Goal: Transaction & Acquisition: Purchase product/service

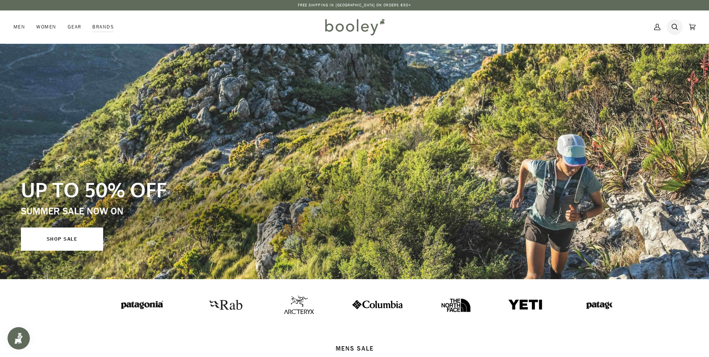
click at [677, 26] on icon at bounding box center [675, 26] width 6 height 11
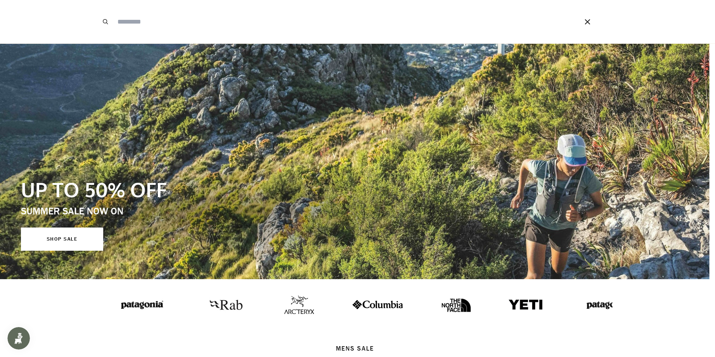
click at [149, 24] on input "Search our store" at bounding box center [338, 21] width 448 height 43
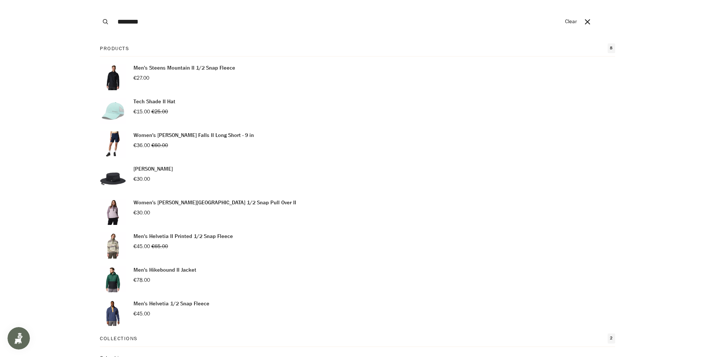
type input "********"
click at [97, 0] on button "Search" at bounding box center [105, 21] width 16 height 43
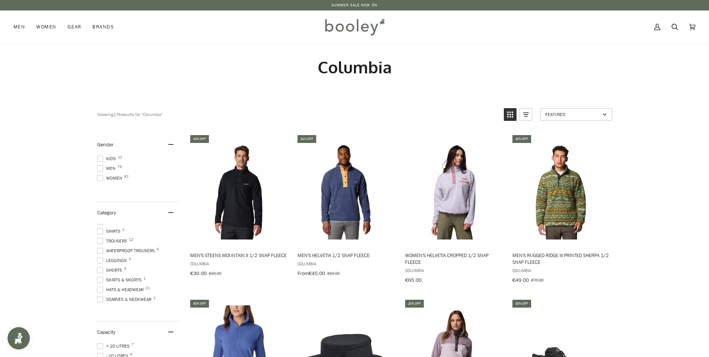
scroll to position [150, 0]
click at [98, 301] on span at bounding box center [100, 301] width 6 height 6
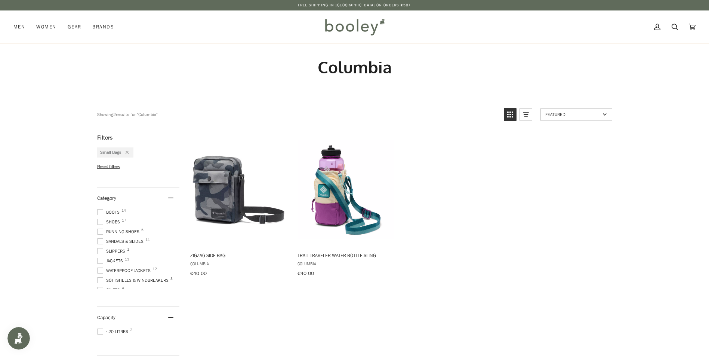
scroll to position [150, 0]
click at [102, 292] on div "Category 1 Boots 14 Shoes 17 Running Shoes 5 Sandals & Slides 11 Slippers 1 Jac…" at bounding box center [138, 246] width 82 height 119
click at [104, 274] on span "Travel Bags 1" at bounding box center [115, 276] width 37 height 7
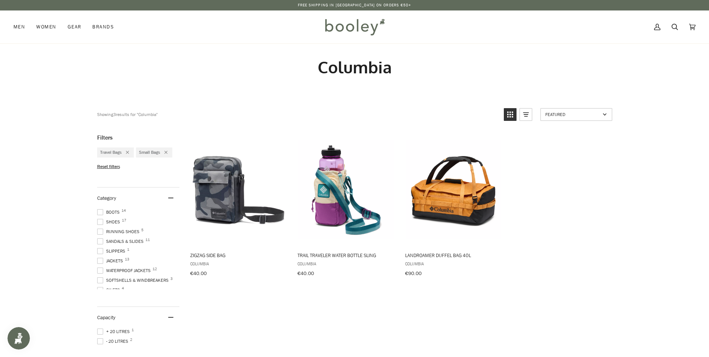
scroll to position [150, 0]
click at [101, 264] on span at bounding box center [100, 267] width 6 height 6
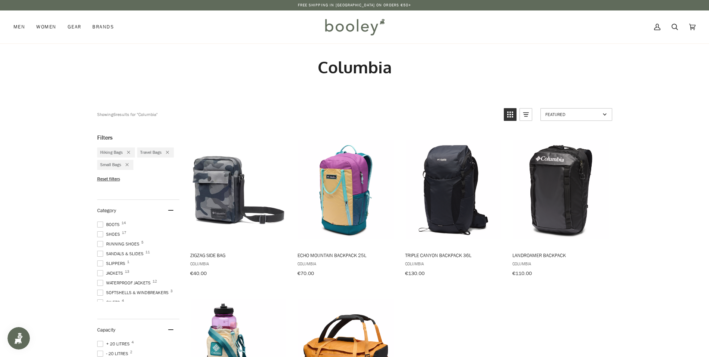
scroll to position [150, 0]
click at [99, 268] on span at bounding box center [100, 269] width 6 height 6
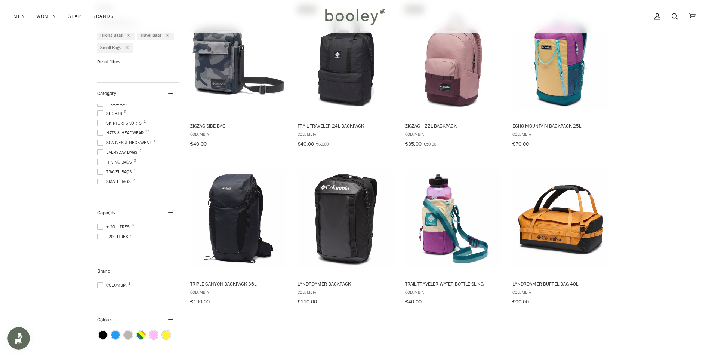
scroll to position [75, 0]
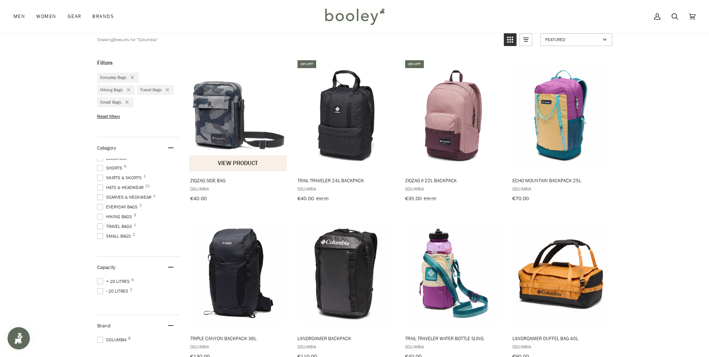
click at [213, 142] on img "Zigzag Side Bag" at bounding box center [238, 114] width 99 height 99
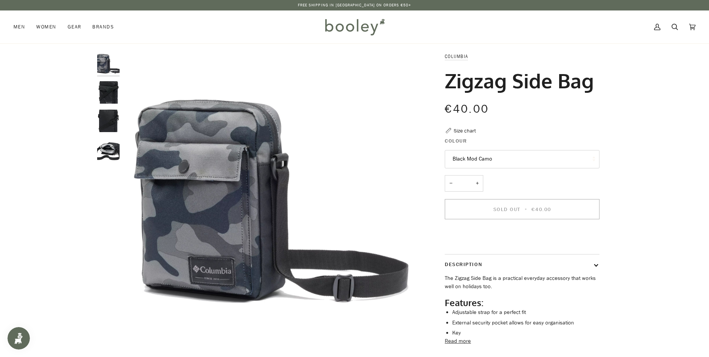
click at [108, 90] on img "Columbia Zigzag Side Bag Black - Booley Galway" at bounding box center [108, 92] width 22 height 22
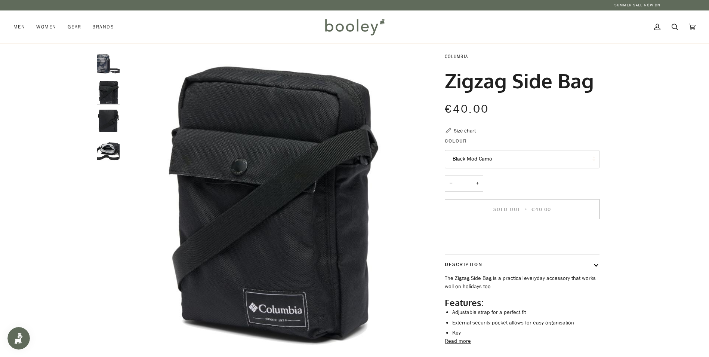
click at [477, 159] on button "Black Mod Camo" at bounding box center [522, 159] width 155 height 18
click at [107, 153] on img "Columbia Zigzag Side Bag - Booley Galway" at bounding box center [108, 149] width 22 height 22
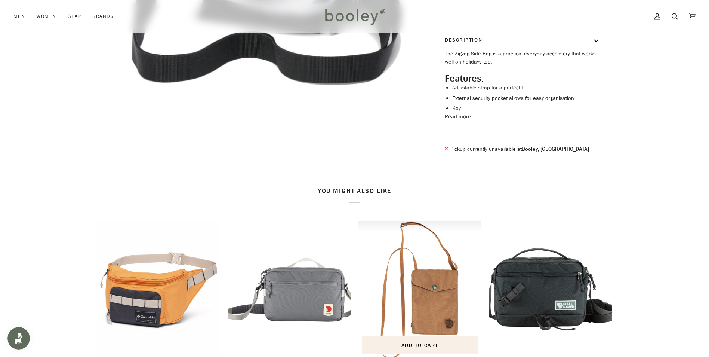
scroll to position [374, 0]
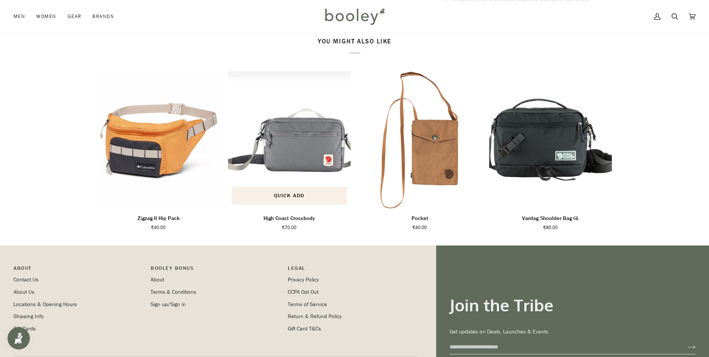
click at [300, 172] on img "High Coast Crossbody" at bounding box center [289, 139] width 123 height 137
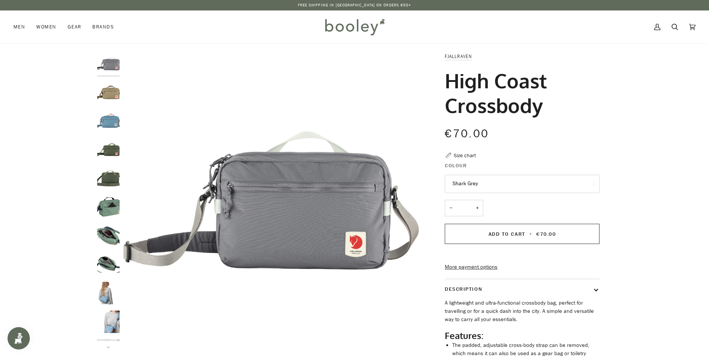
click at [111, 94] on img "Fjallraven High Coast Crossbody Clay - Booley Galway" at bounding box center [108, 92] width 22 height 22
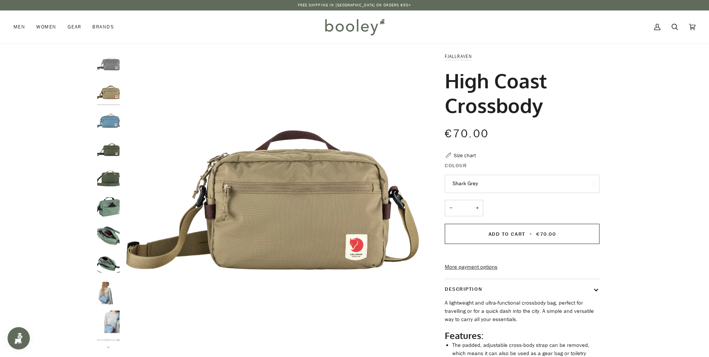
click at [109, 116] on img "Fjallraven High Coast Crossbody Dawn Blue - Booley Galway" at bounding box center [108, 121] width 22 height 22
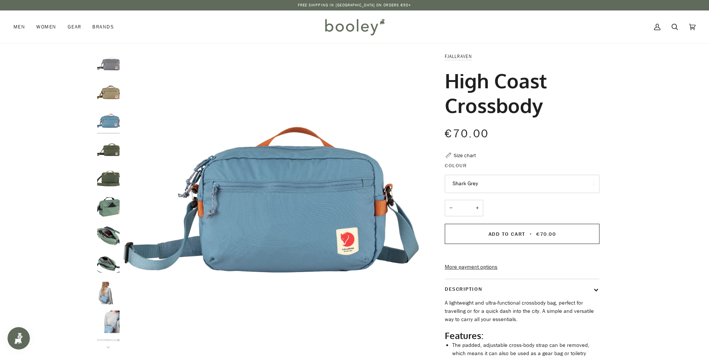
click at [107, 147] on img "Fjallraven High Coast Crossbody Mountain Green - Booley Galway" at bounding box center [108, 149] width 22 height 22
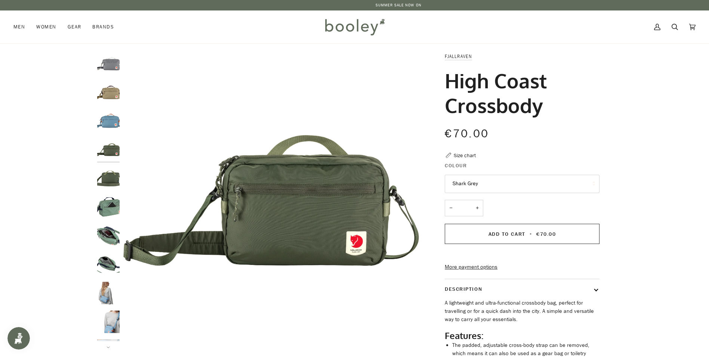
click at [107, 203] on img "Fjallraven High Coast Crossbody - Booley Galway" at bounding box center [108, 207] width 22 height 22
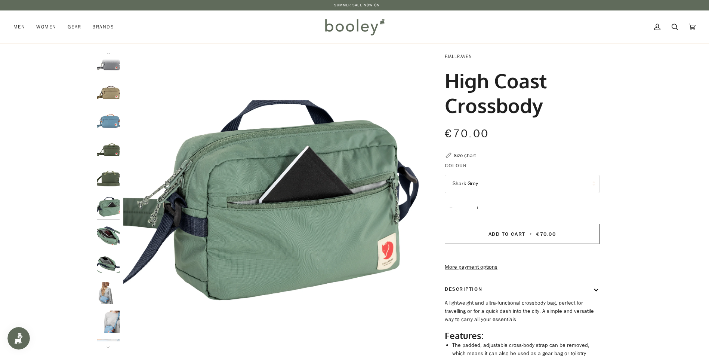
scroll to position [7, 0]
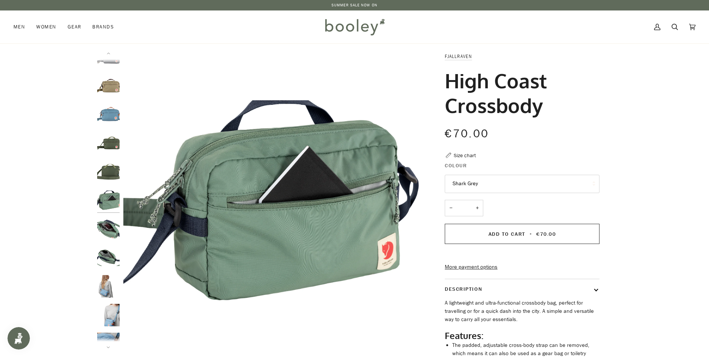
click at [104, 285] on img "Fjallraven High Coast Crossbody - Booley Galway" at bounding box center [108, 286] width 22 height 22
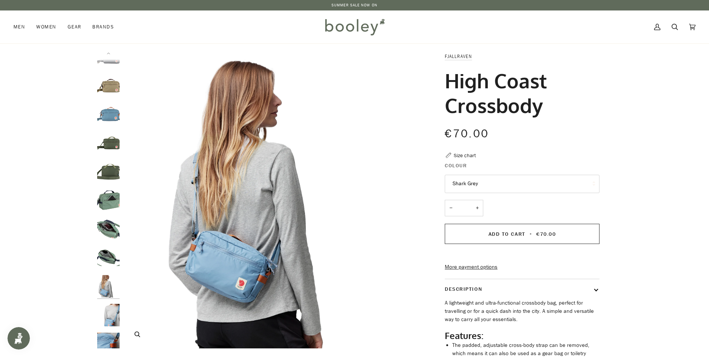
scroll to position [19, 0]
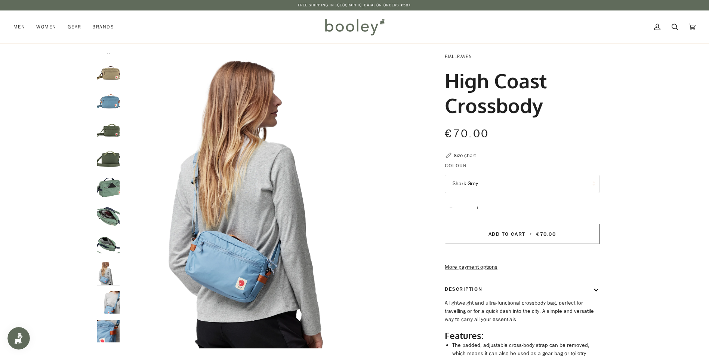
click at [108, 332] on img "Fjallraven High Coast Crossbody - Booley Galway" at bounding box center [108, 331] width 22 height 22
